Goal: Task Accomplishment & Management: Use online tool/utility

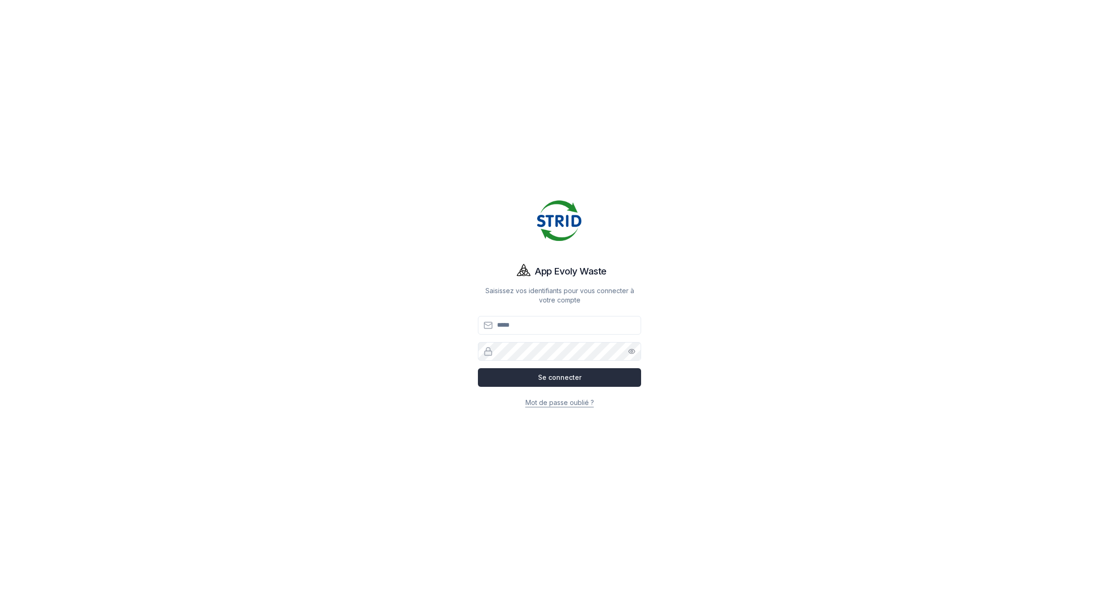
type input "**********"
click at [541, 377] on button "Se connecter" at bounding box center [559, 377] width 163 height 19
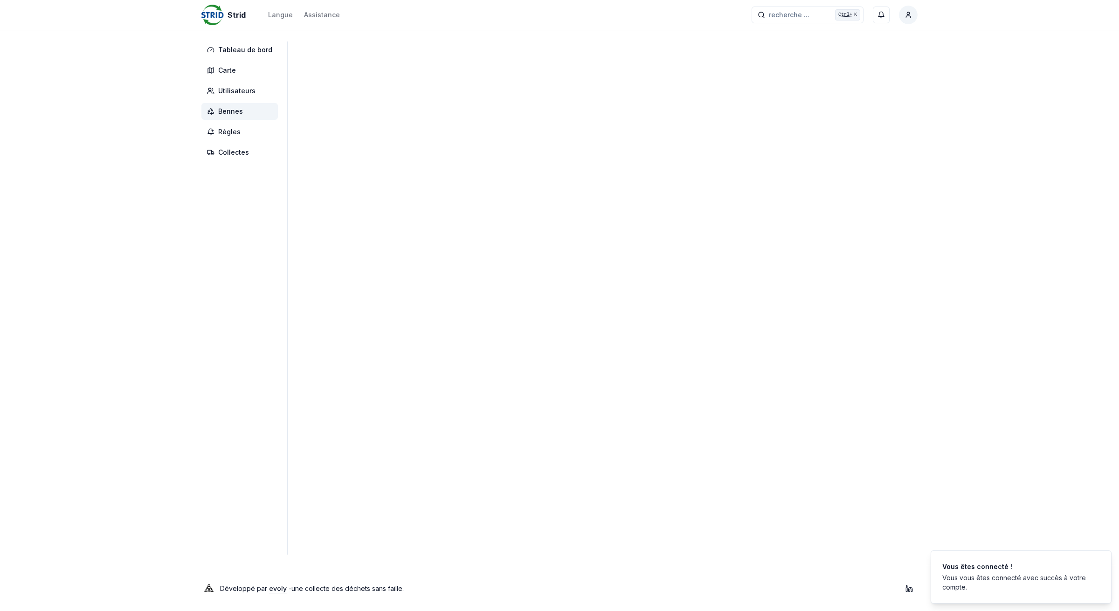
click at [227, 116] on span "Bennes" at bounding box center [230, 111] width 25 height 9
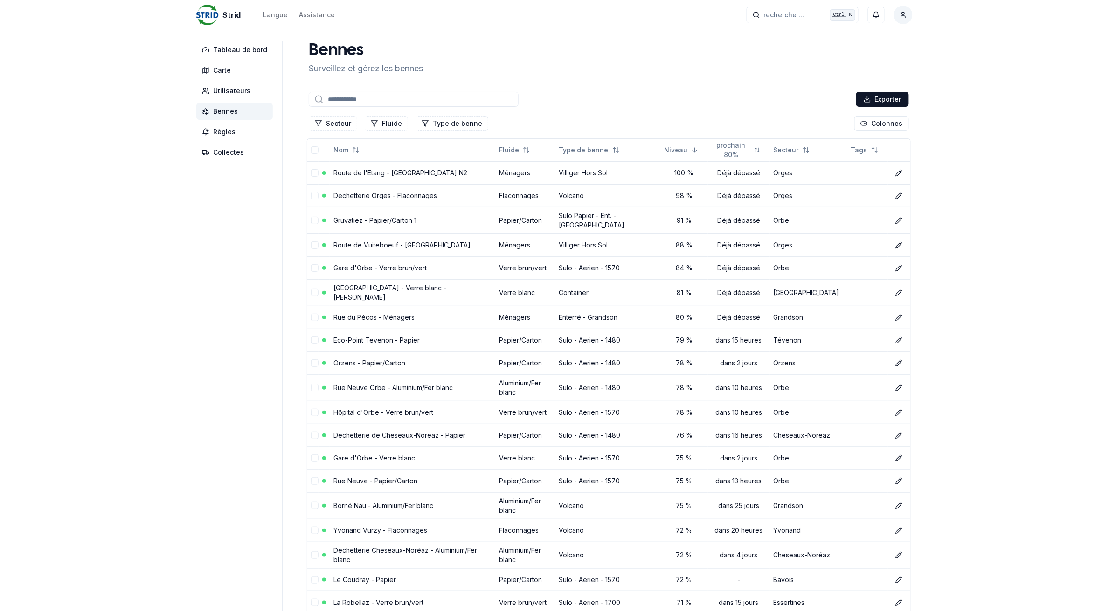
click at [416, 97] on input at bounding box center [414, 99] width 210 height 15
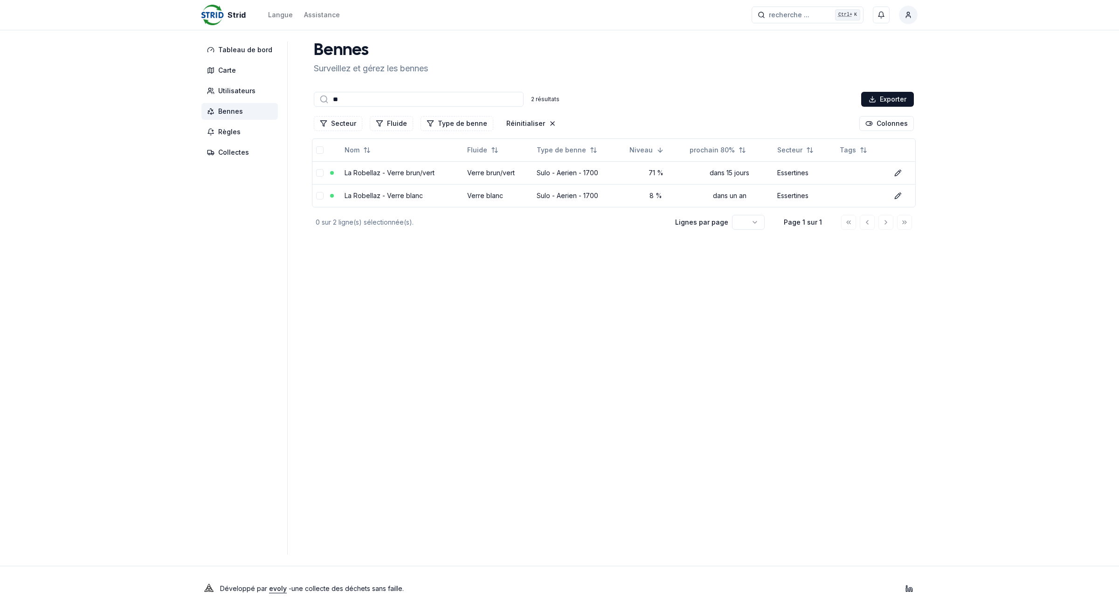
type input "*"
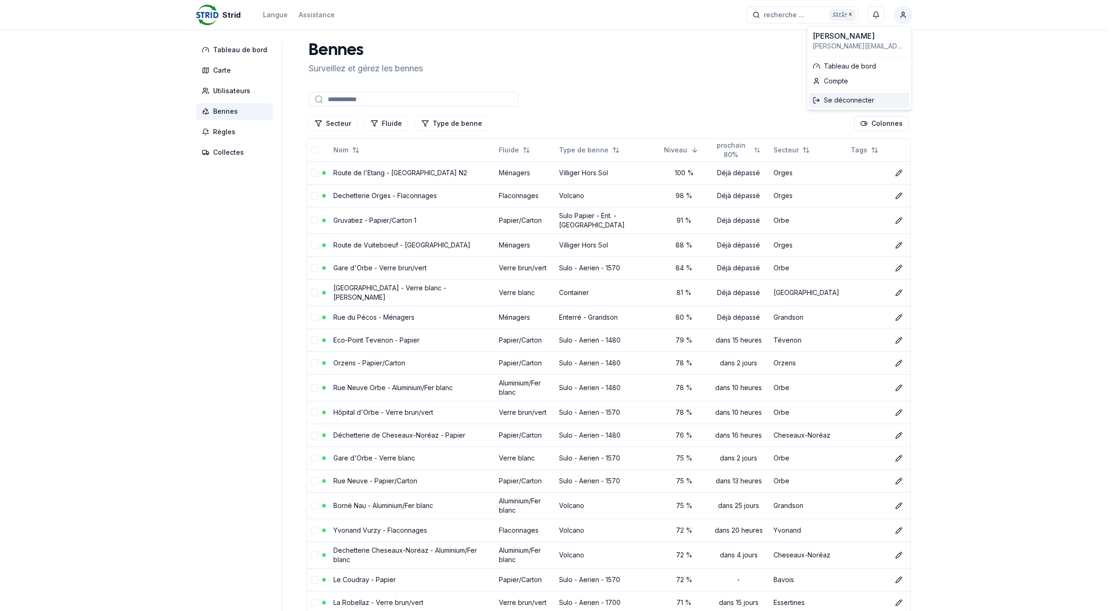
click at [842, 103] on div "Se déconnecter" at bounding box center [859, 100] width 101 height 15
